Goal: Task Accomplishment & Management: Manage account settings

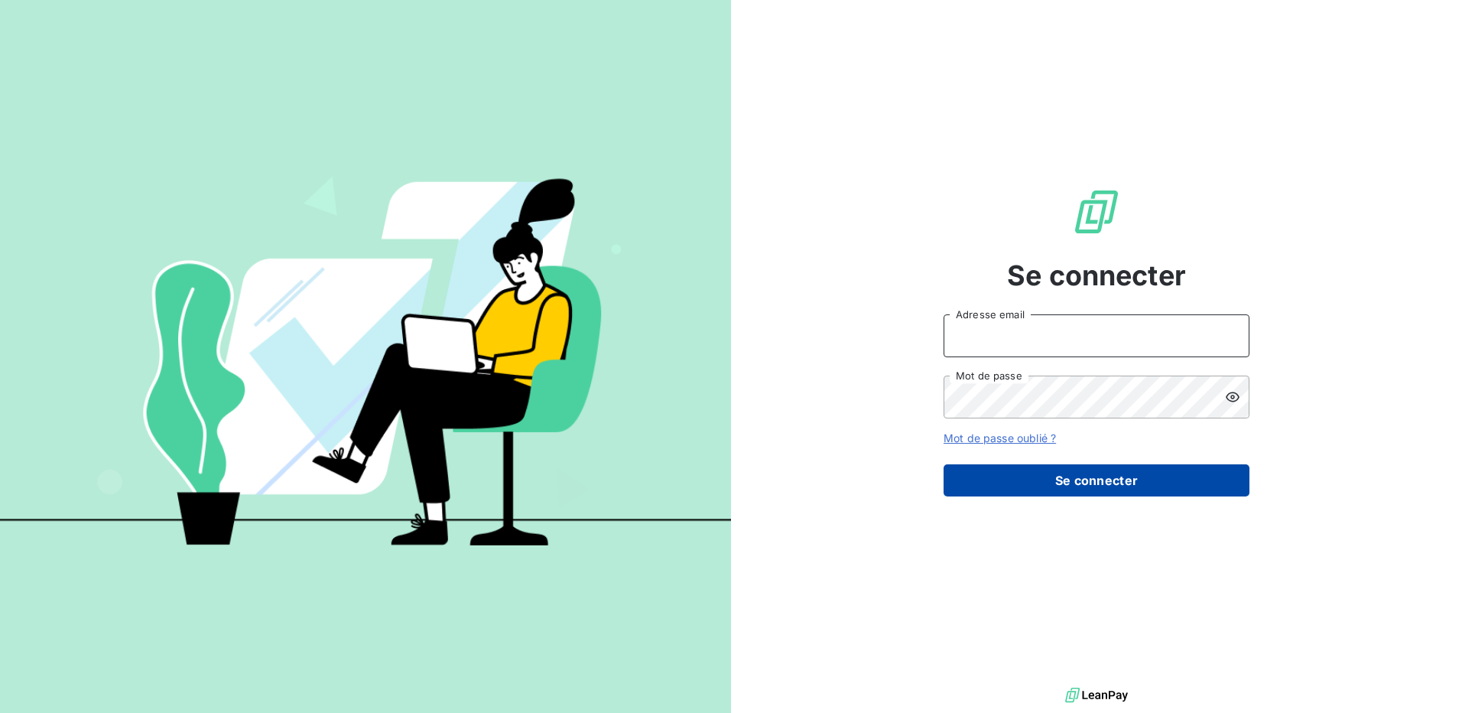
type input "[EMAIL_ADDRESS][DOMAIN_NAME]"
click at [1070, 480] on button "Se connecter" at bounding box center [1096, 480] width 306 height 32
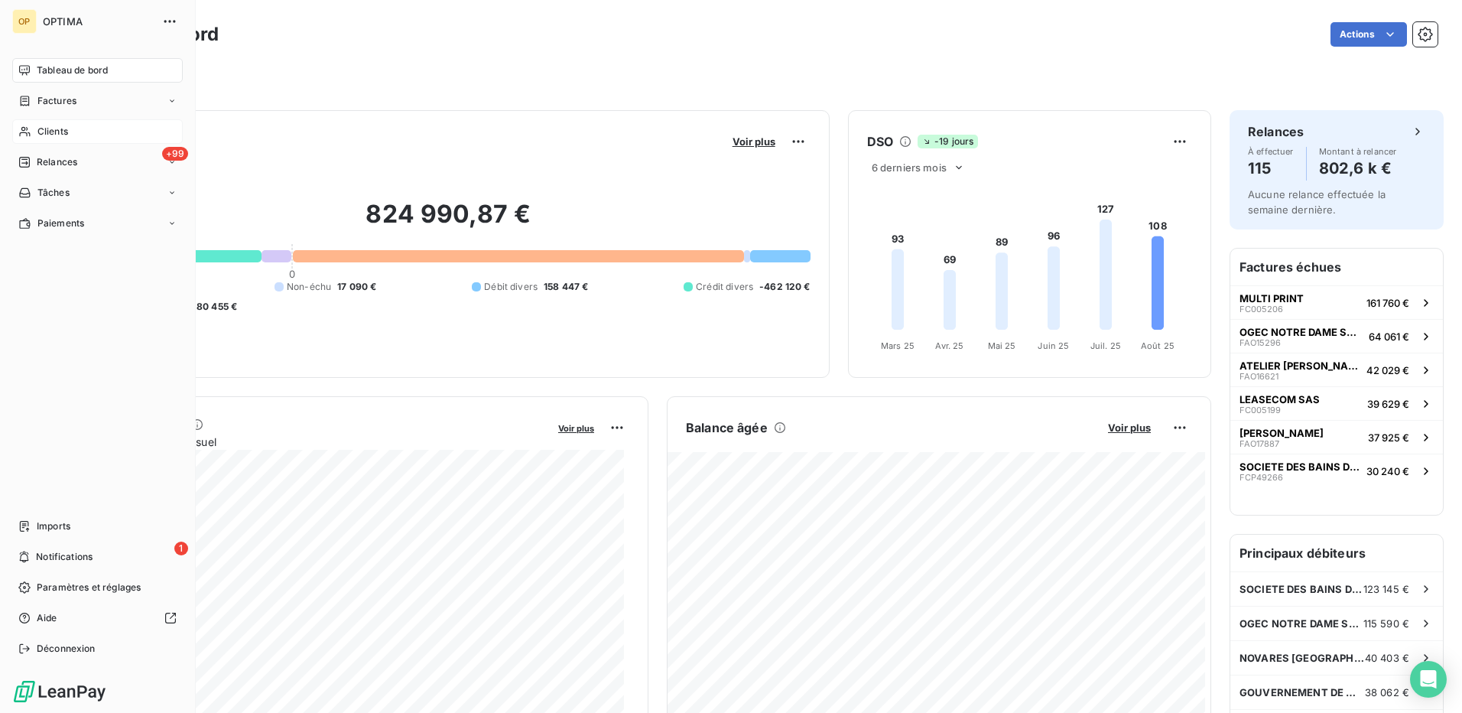
click at [54, 122] on div "Clients" at bounding box center [97, 131] width 170 height 24
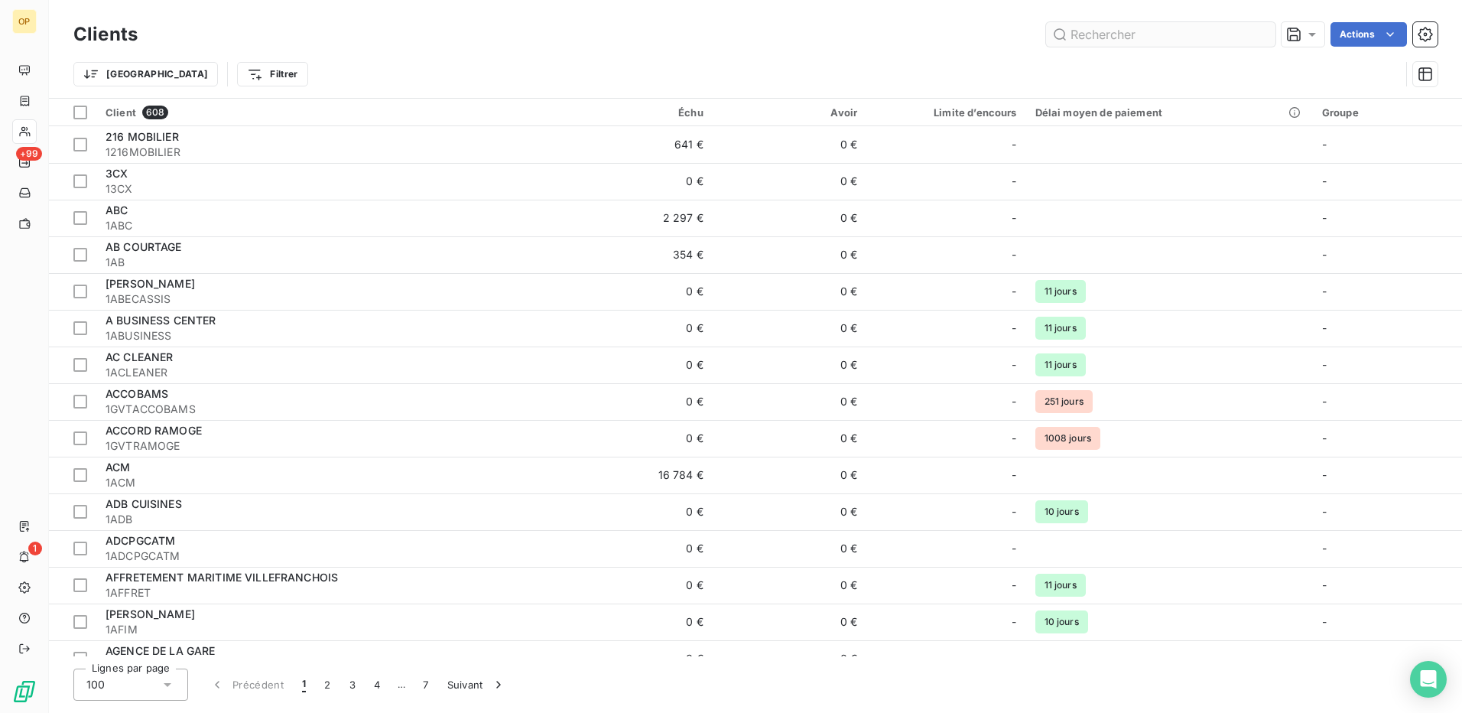
click at [1122, 37] on input "text" at bounding box center [1160, 34] width 229 height 24
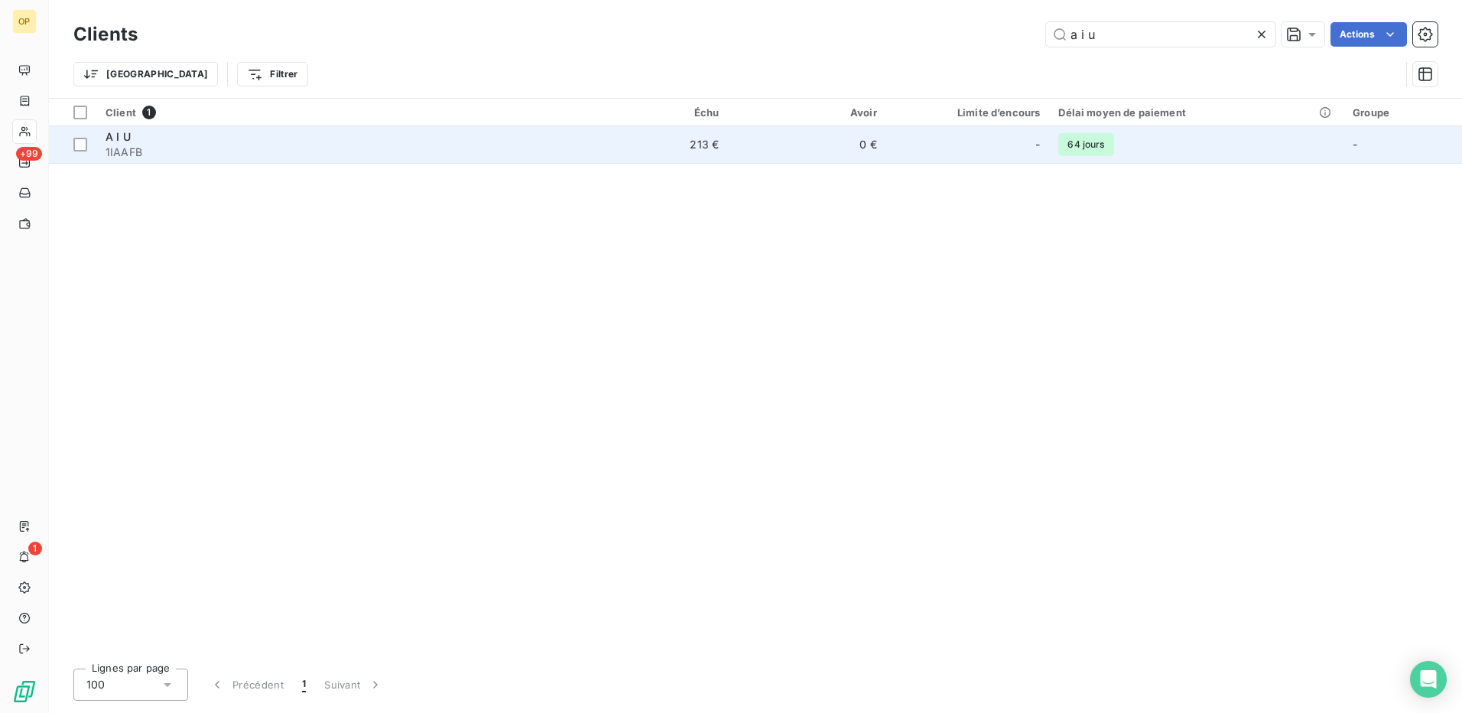
type input "a i u"
click at [658, 145] on td "213 €" at bounding box center [649, 144] width 158 height 37
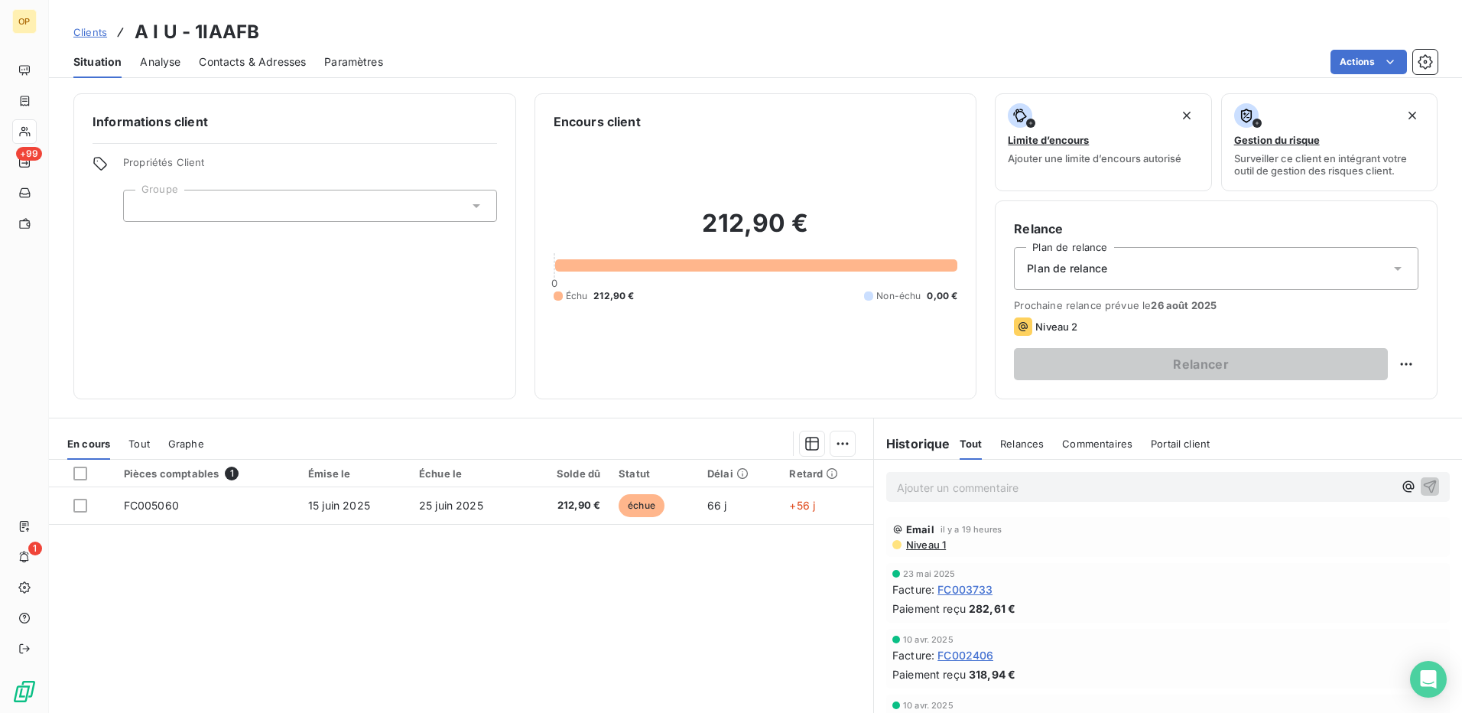
click at [255, 60] on span "Contacts & Adresses" at bounding box center [252, 61] width 107 height 15
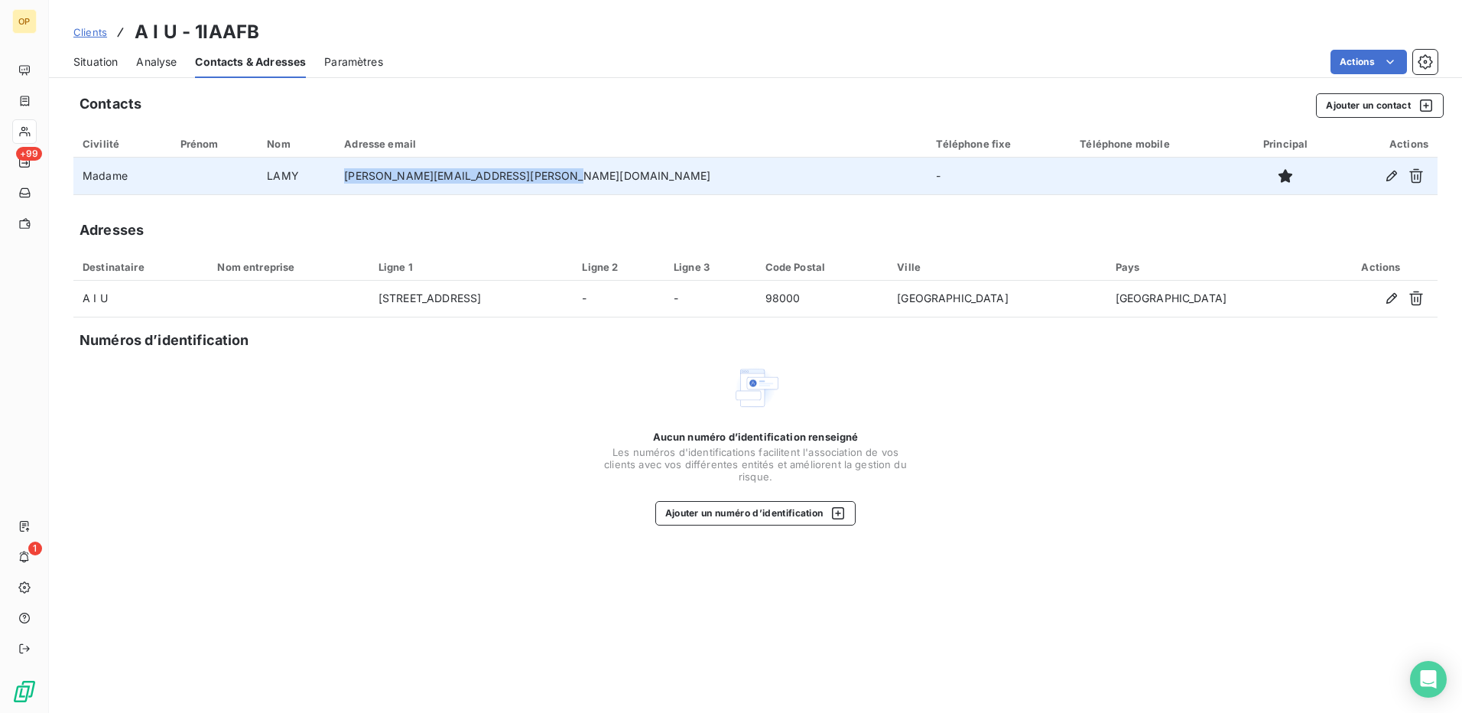
drag, startPoint x: 623, startPoint y: 179, endPoint x: 404, endPoint y: 182, distance: 219.5
click at [404, 182] on td "isabelle.lamy@athleticsintegrity.org" at bounding box center [631, 176] width 592 height 37
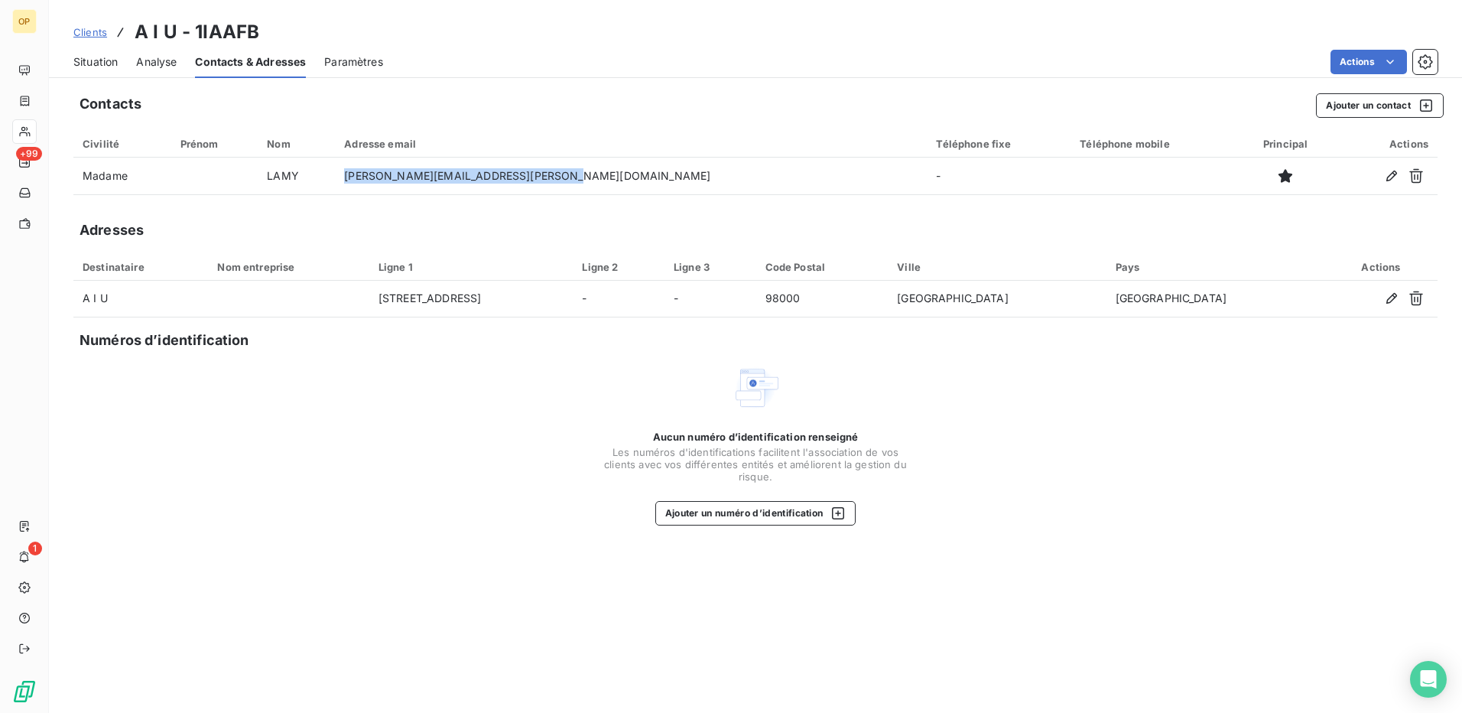
copy td "isabelle.lamy@athleticsintegrity.org"
